Goal: Task Accomplishment & Management: Use online tool/utility

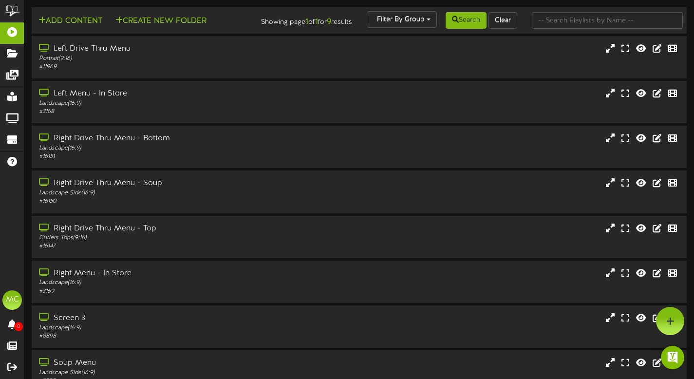
scroll to position [105, 0]
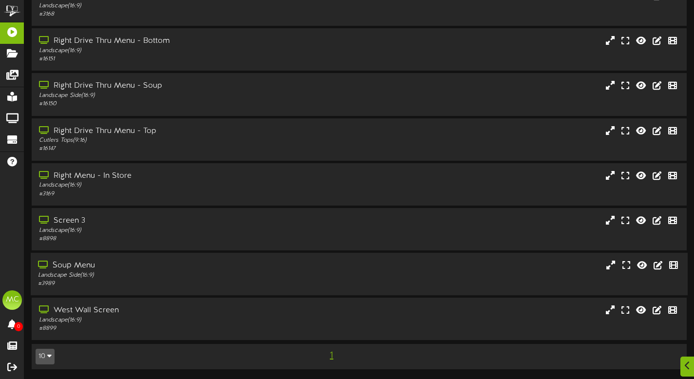
click at [161, 274] on div "Landscape Side ( 16:9 )" at bounding box center [167, 275] width 259 height 8
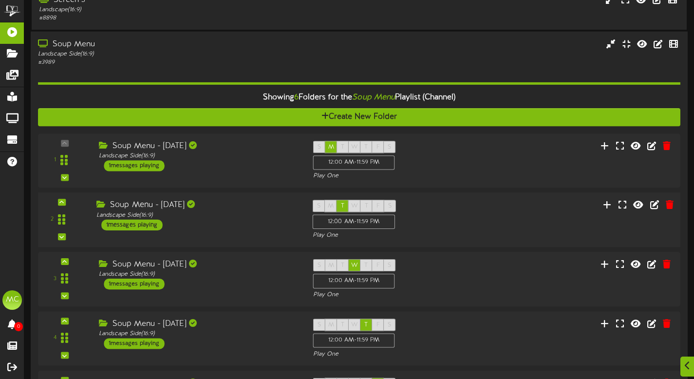
scroll to position [382, 0]
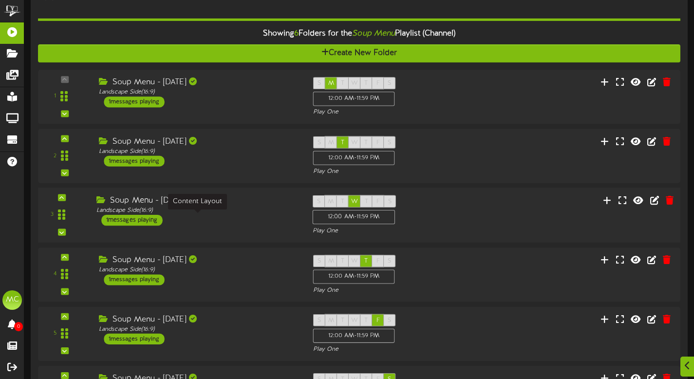
click at [267, 215] on div "Landscape Side ( 16:9 )" at bounding box center [197, 210] width 202 height 8
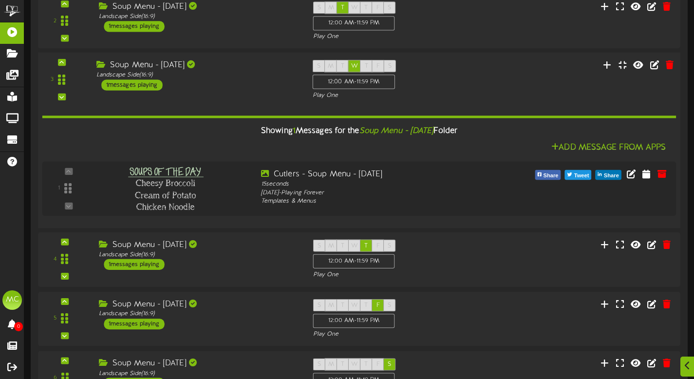
scroll to position [519, 0]
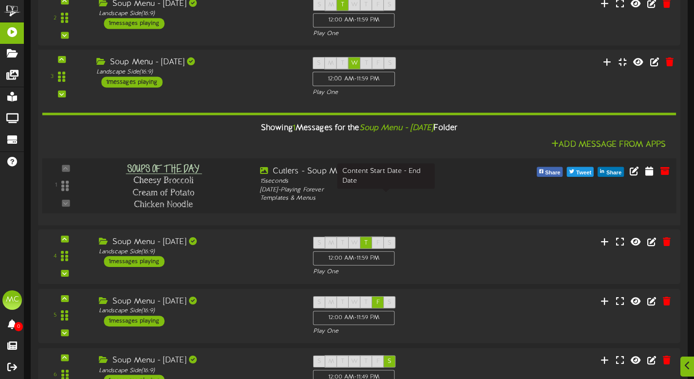
click at [464, 195] on div "[DATE] - Playing Forever" at bounding box center [386, 190] width 252 height 9
click at [636, 176] on icon at bounding box center [634, 170] width 11 height 11
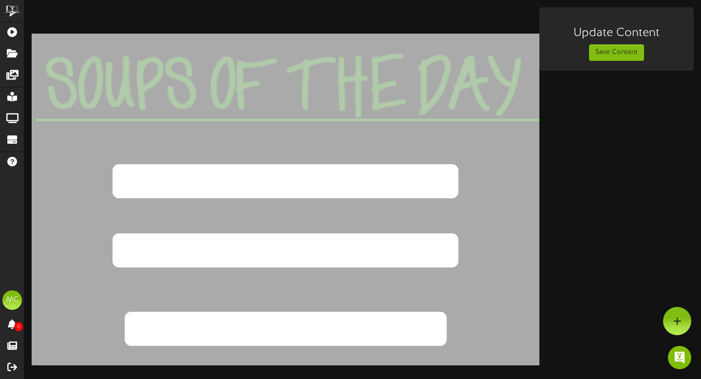
click at [494, 255] on textarea "**********" at bounding box center [286, 250] width 674 height 91
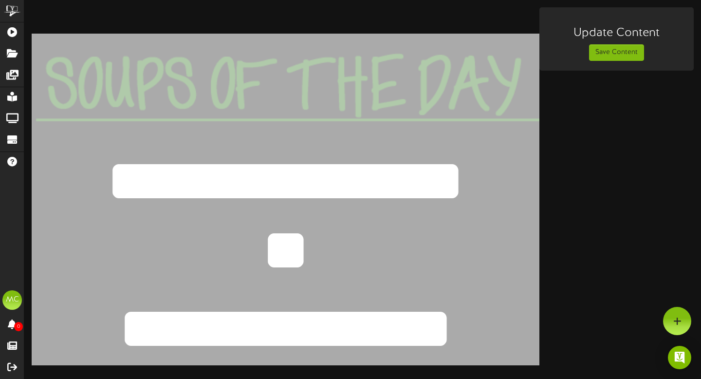
type textarea "*"
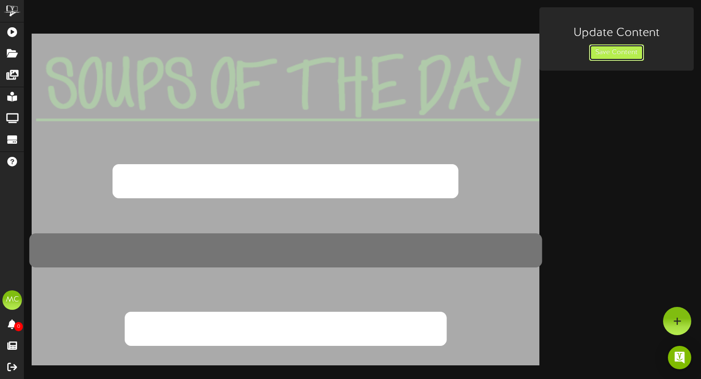
click at [615, 57] on button "Save Content" at bounding box center [616, 52] width 55 height 17
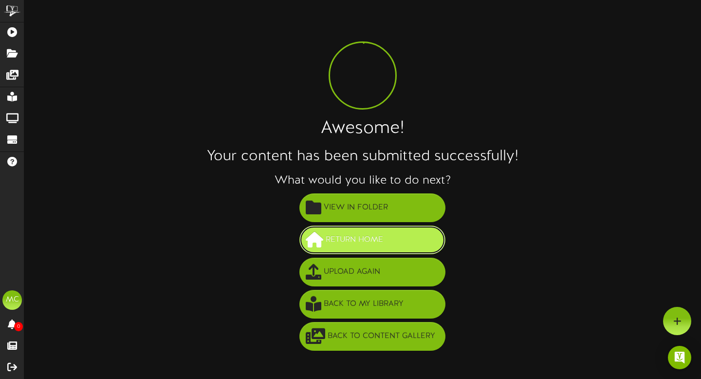
click at [386, 246] on span "Return Home" at bounding box center [354, 240] width 62 height 16
